Goal: Check status

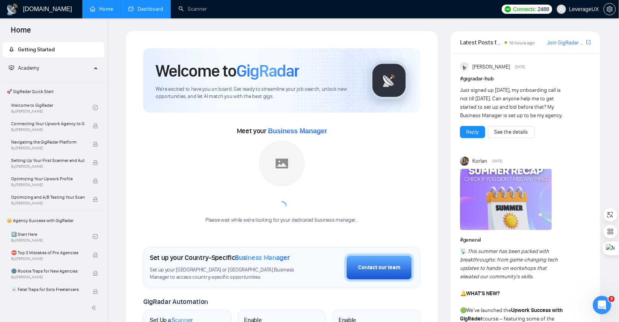
click at [159, 11] on link "Dashboard" at bounding box center [145, 9] width 35 height 7
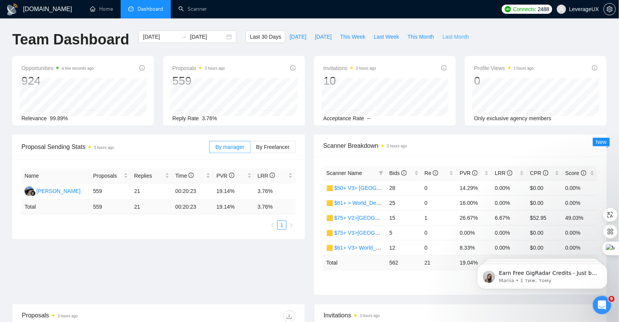
drag, startPoint x: 455, startPoint y: 37, endPoint x: 334, endPoint y: 52, distance: 121.5
click at [455, 37] on span "Last Month" at bounding box center [455, 37] width 26 height 8
type input "[DATE]"
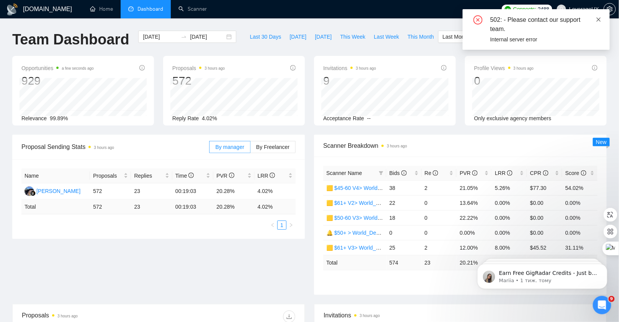
click at [597, 18] on icon "close" at bounding box center [598, 19] width 5 height 5
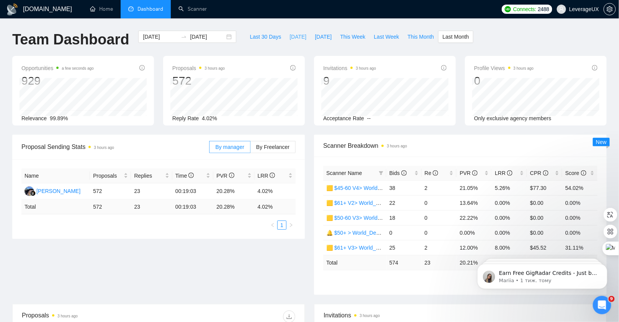
click at [297, 38] on span "[DATE]" at bounding box center [297, 37] width 17 height 8
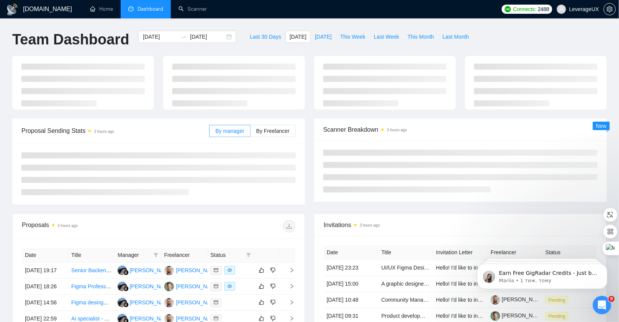
type input "[DATE]"
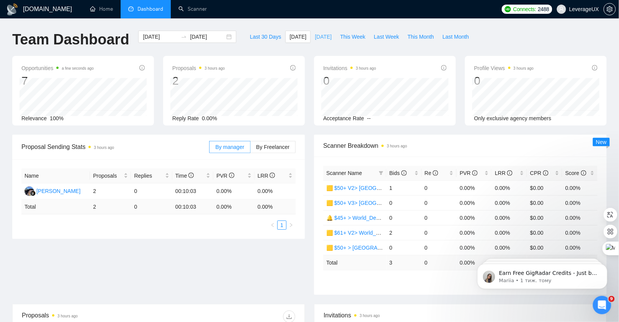
click at [315, 37] on span "[DATE]" at bounding box center [323, 37] width 17 height 8
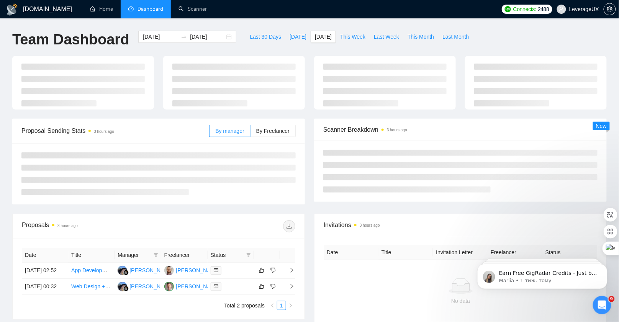
type input "[DATE]"
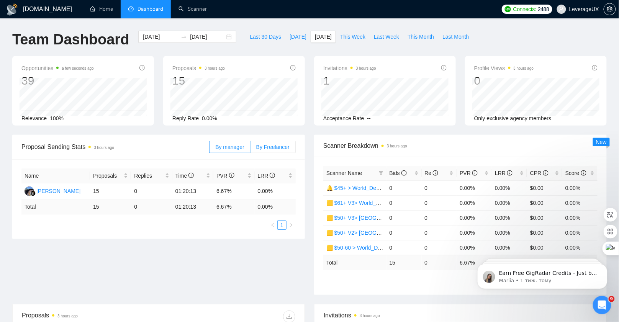
click at [269, 144] on span "By Freelancer" at bounding box center [272, 147] width 33 height 6
click at [250, 149] on input "By Freelancer" at bounding box center [250, 149] width 0 height 0
